Goal: Information Seeking & Learning: Understand process/instructions

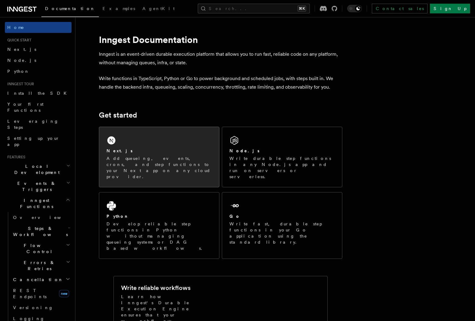
click at [175, 165] on p "Add queueing, events, crons, and step functions to your Next app on any cloud p…" at bounding box center [158, 167] width 105 height 24
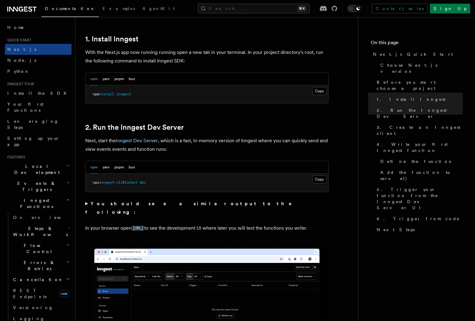
scroll to position [265, 0]
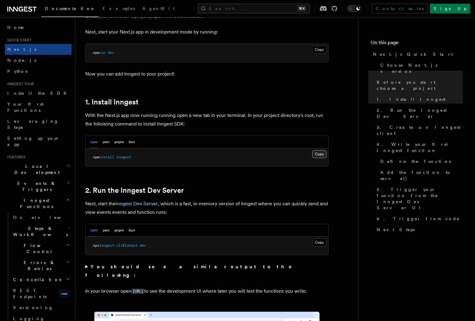
click at [316, 153] on button "Copy Copied" at bounding box center [319, 154] width 14 height 8
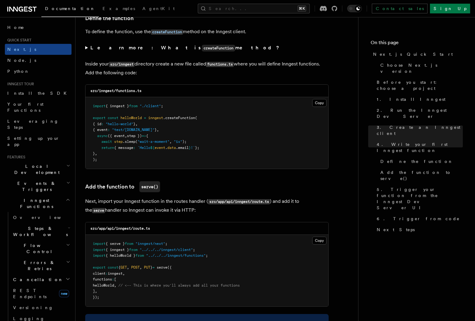
scroll to position [933, 0]
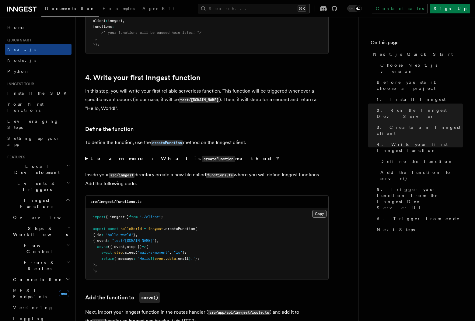
click at [319, 216] on button "Copy Copied" at bounding box center [319, 214] width 14 height 8
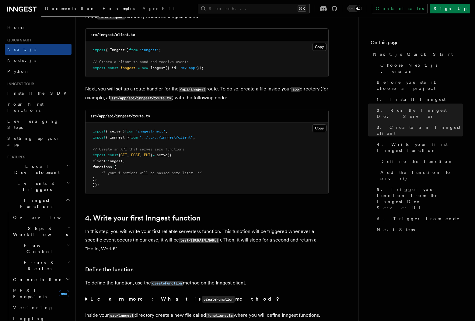
scroll to position [793, 0]
click at [317, 49] on button "Copy Copied" at bounding box center [319, 47] width 14 height 8
click at [316, 130] on button "Copy Copied" at bounding box center [319, 129] width 14 height 8
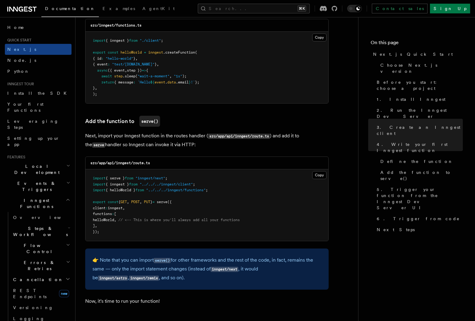
scroll to position [1159, 0]
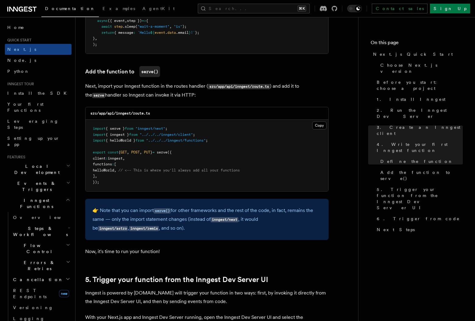
click at [118, 170] on span at bounding box center [117, 170] width 2 height 4
drag, startPoint x: 127, startPoint y: 170, endPoint x: 100, endPoint y: 171, distance: 26.8
click at [100, 171] on span "helloWorld , // <-- This is where you'll always add all your functions" at bounding box center [166, 170] width 147 height 4
copy span "helloWorld ,"
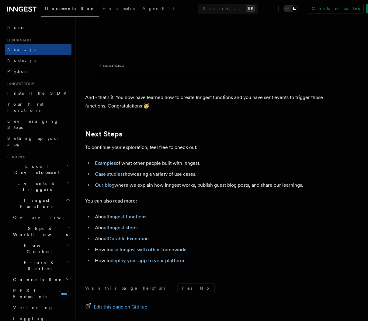
scroll to position [3776, 0]
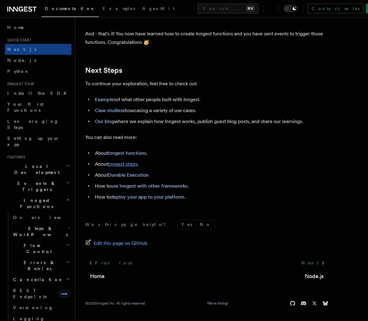
click at [131, 163] on link "Inngest steps" at bounding box center [122, 164] width 29 height 6
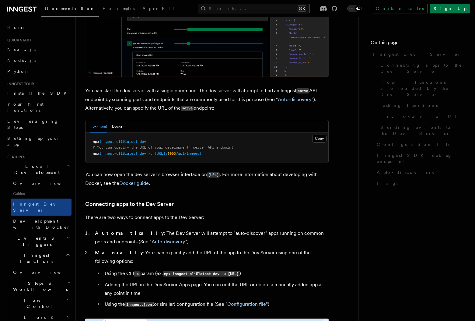
scroll to position [195, 0]
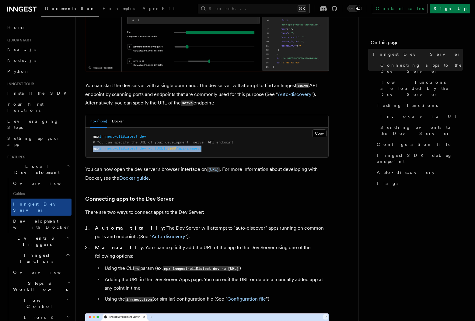
drag, startPoint x: 245, startPoint y: 148, endPoint x: 92, endPoint y: 150, distance: 153.3
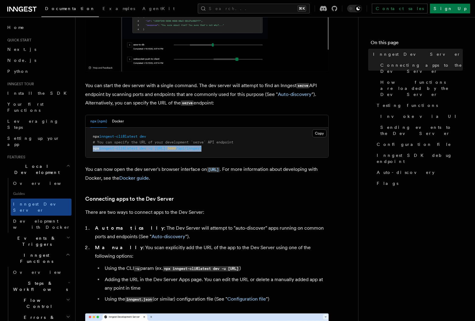
click at [92, 150] on pre "npx inngest-cli@latest dev # You can specify the URL of your development `serve…" at bounding box center [206, 142] width 243 height 30
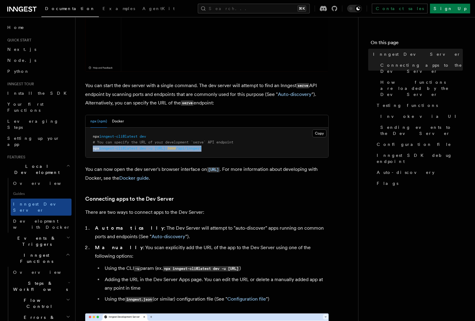
copy span "npx inngest-cli@latest dev -u http://localhost: 3000 /api/inngest"
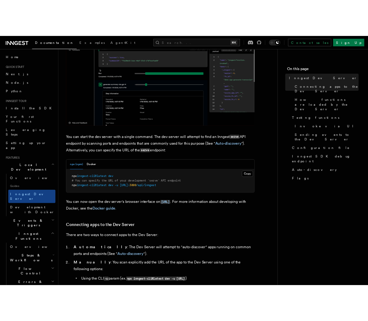
scroll to position [120, 0]
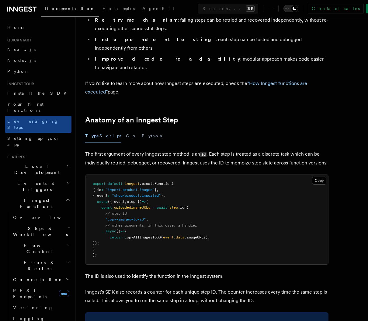
scroll to position [170, 0]
